Goal: Book appointment/travel/reservation

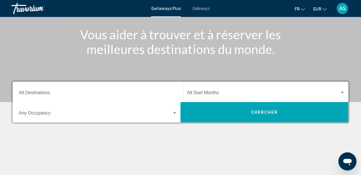
scroll to position [112, 0]
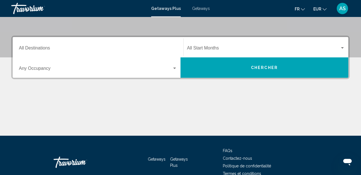
click at [65, 37] on mat-form-field "Destination All Destinations" at bounding box center [98, 47] width 165 height 20
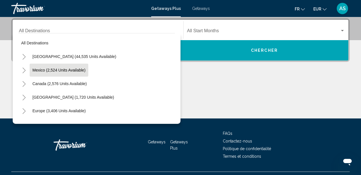
scroll to position [6, 0]
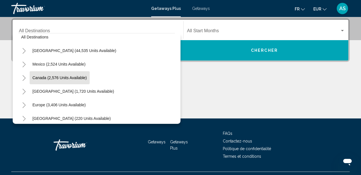
click at [62, 72] on button "Canada (2,576 units available)" at bounding box center [60, 77] width 60 height 13
type input "**********"
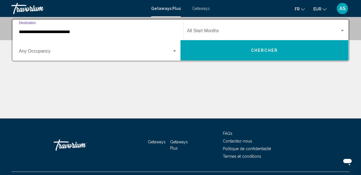
click at [219, 54] on button "Chercher" at bounding box center [265, 50] width 168 height 20
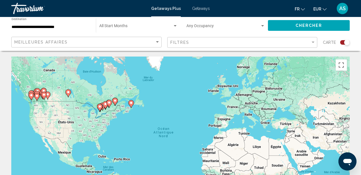
click at [112, 113] on div "Pour activer le glissement avec le clavier, appuyez sur Alt+Entrée. Une fois ce…" at bounding box center [180, 140] width 339 height 169
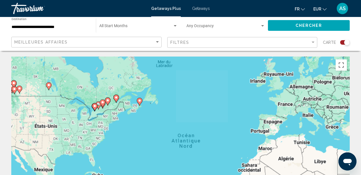
click at [112, 113] on div "Pour activer le glissement avec le clavier, appuyez sur Alt+Entrée. Une fois ce…" at bounding box center [180, 140] width 339 height 169
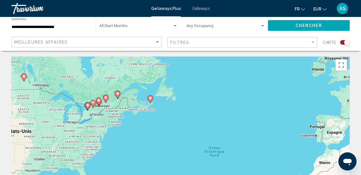
click at [112, 113] on div "Pour activer le glissement avec le clavier, appuyez sur Alt+Entrée. Une fois ce…" at bounding box center [180, 140] width 339 height 169
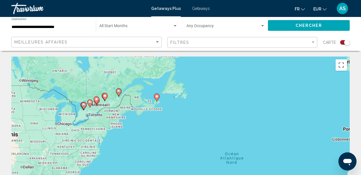
click at [112, 113] on div "Pour activer le glissement avec le clavier, appuyez sur Alt+Entrée. Une fois ce…" at bounding box center [180, 140] width 339 height 169
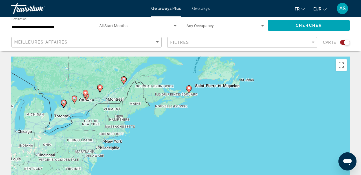
click at [64, 33] on mat-form-field "**********" at bounding box center [50, 25] width 85 height 17
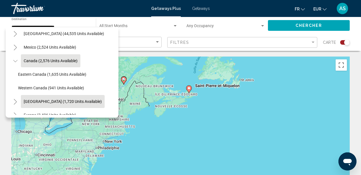
scroll to position [16, 2]
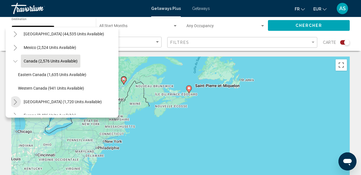
click at [16, 101] on icon "Toggle Caribbean & Atlantic Islands (1,720 units available)" at bounding box center [15, 102] width 4 height 6
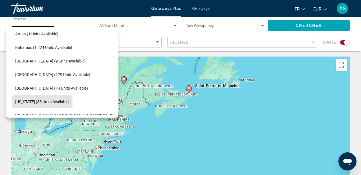
scroll to position [98, 4]
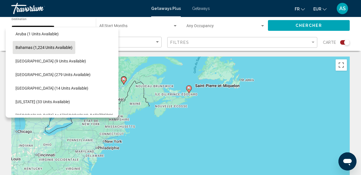
click at [60, 47] on span "Bahamas (1,224 units available)" at bounding box center [44, 47] width 57 height 5
type input "**********"
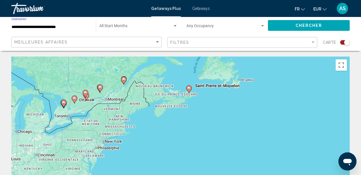
click at [285, 31] on div "Chercher" at bounding box center [311, 25] width 87 height 17
click at [289, 28] on button "Chercher" at bounding box center [309, 25] width 82 height 10
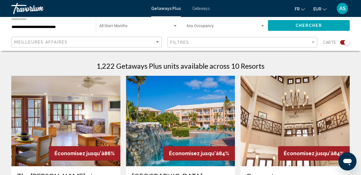
scroll to position [234, 0]
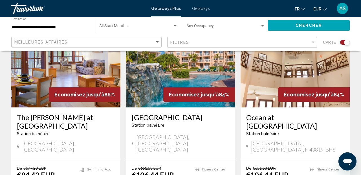
click at [44, 114] on h3 "The [PERSON_NAME] at [GEOGRAPHIC_DATA]" at bounding box center [66, 121] width 98 height 17
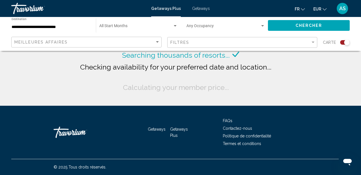
click at [187, 30] on div "Occupancy Any Occupancy" at bounding box center [226, 26] width 79 height 16
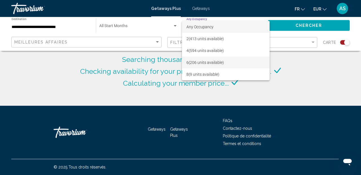
click at [194, 61] on span "6 (206 units available)" at bounding box center [226, 62] width 79 height 12
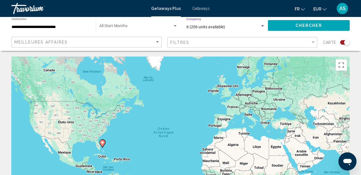
click at [297, 23] on button "Chercher" at bounding box center [309, 25] width 82 height 10
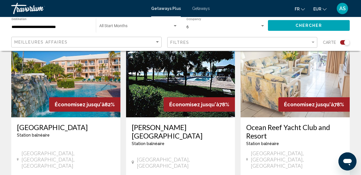
scroll to position [229, 0]
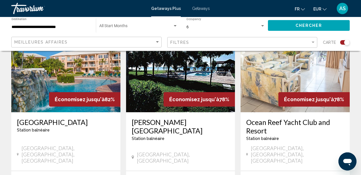
click at [71, 118] on h3 "[GEOGRAPHIC_DATA]" at bounding box center [66, 122] width 98 height 8
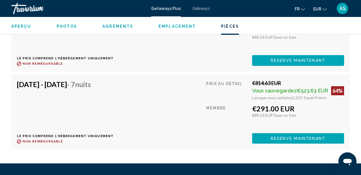
scroll to position [3249, 0]
